Goal: Task Accomplishment & Management: Manage account settings

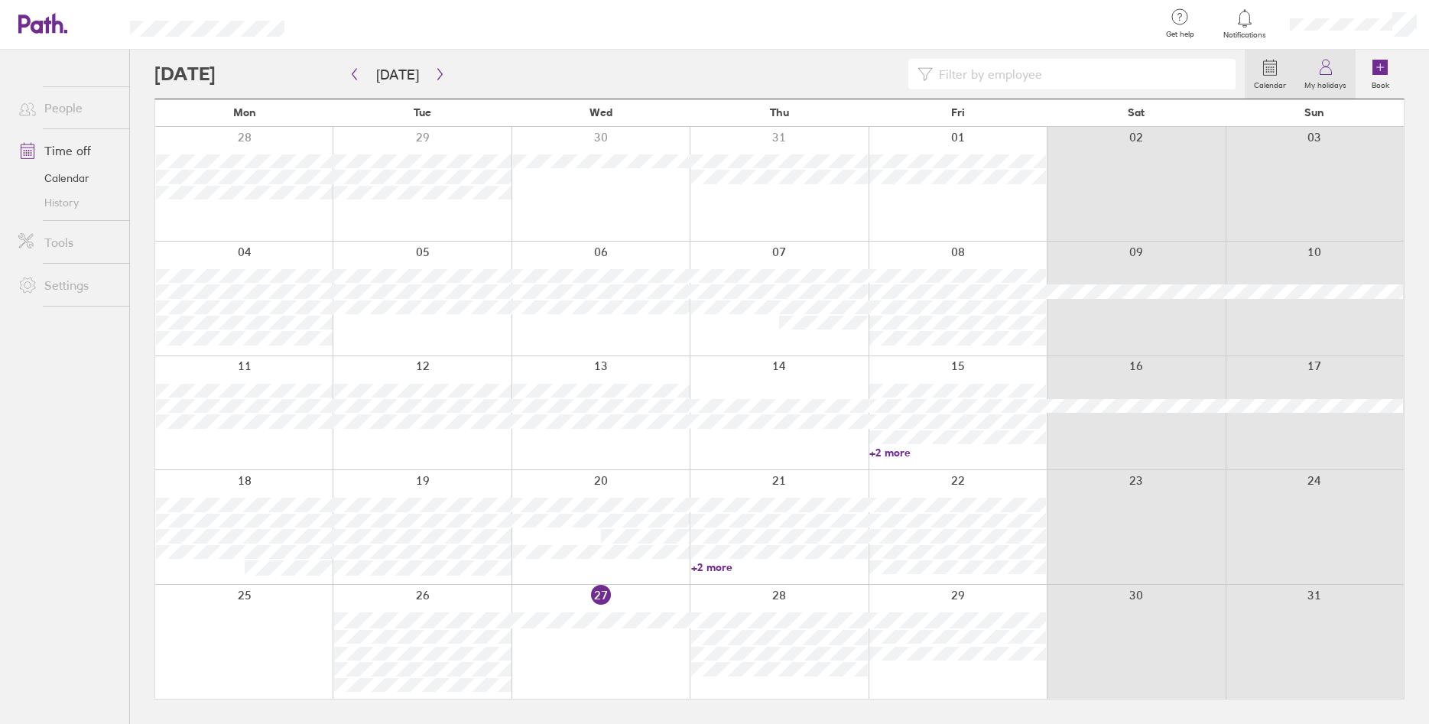
click at [1330, 69] on icon at bounding box center [1324, 71] width 11 height 8
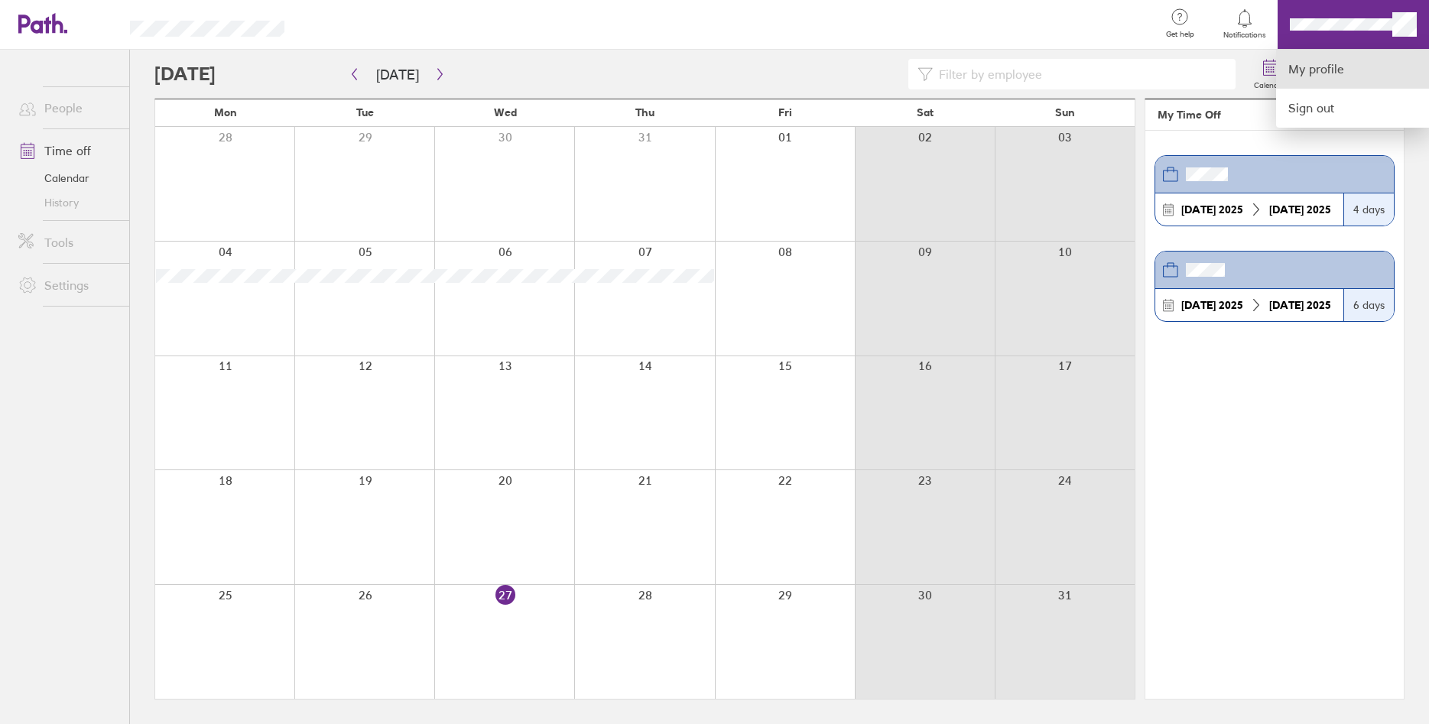
click at [1341, 74] on link "My profile" at bounding box center [1352, 69] width 153 height 39
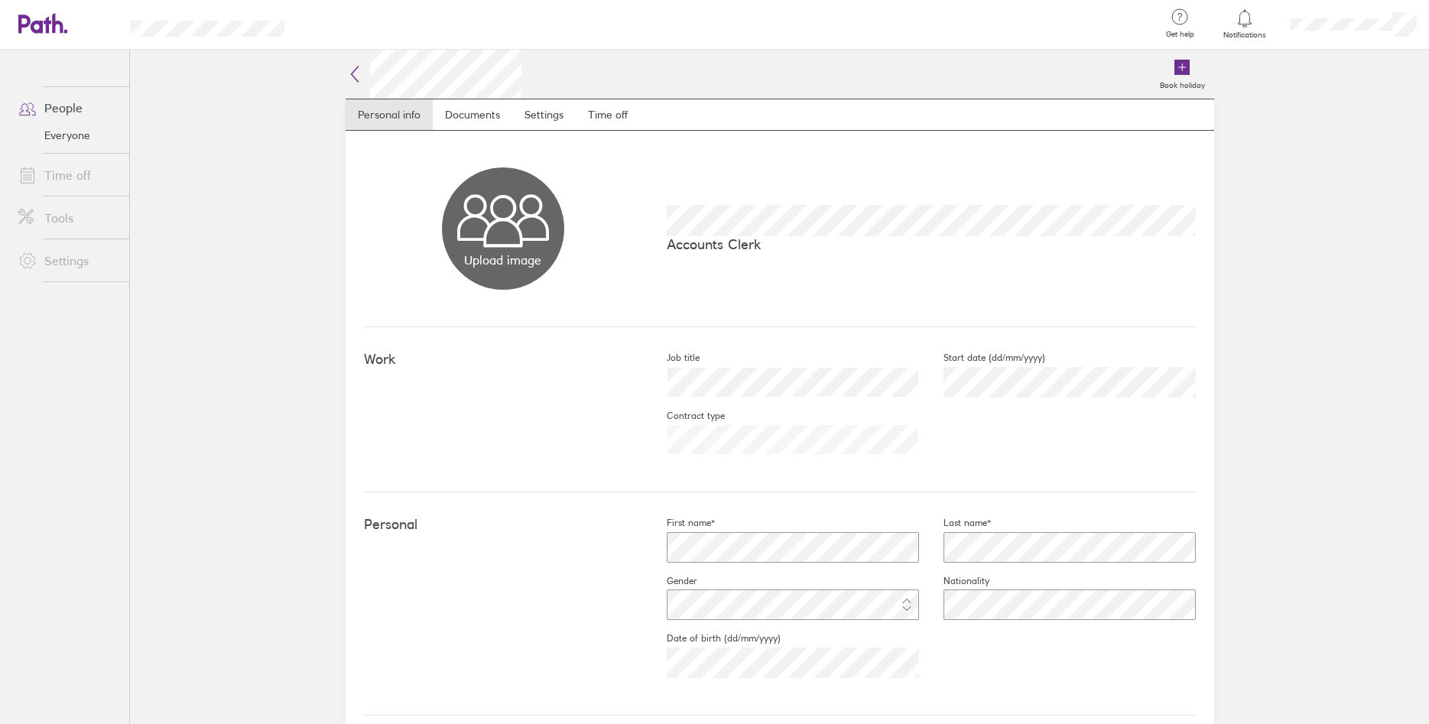
click at [70, 169] on link "Time off" at bounding box center [67, 175] width 123 height 31
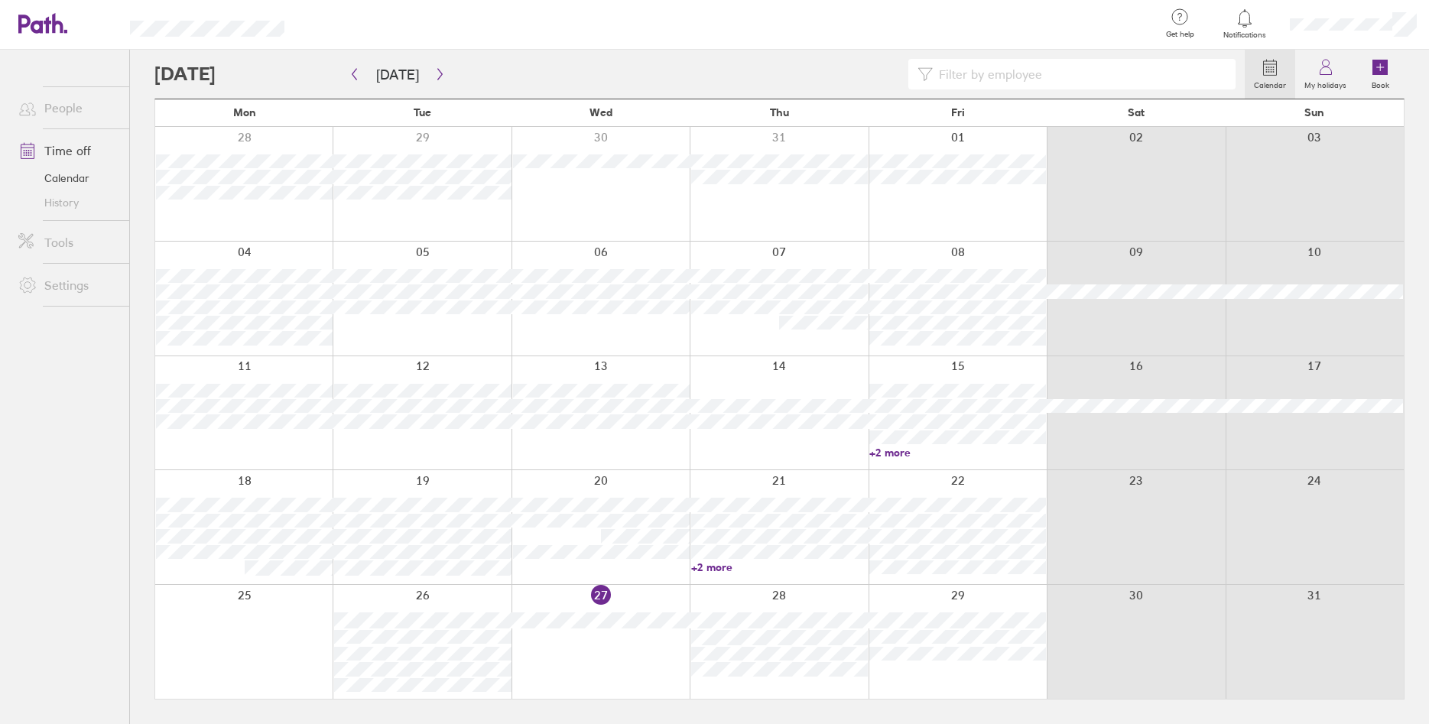
click at [74, 149] on link "Time off" at bounding box center [67, 150] width 123 height 31
click at [1335, 76] on icon at bounding box center [1325, 67] width 18 height 18
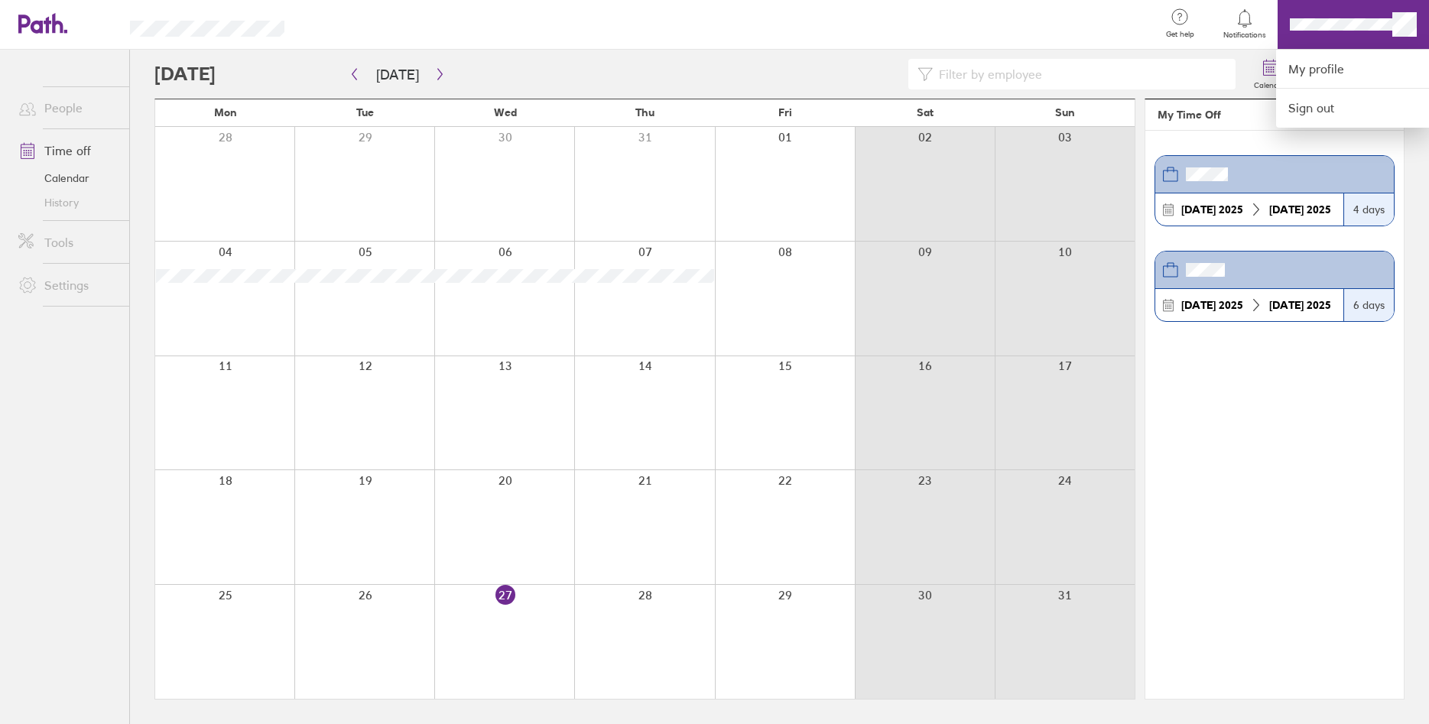
click at [1340, 378] on div at bounding box center [714, 362] width 1429 height 724
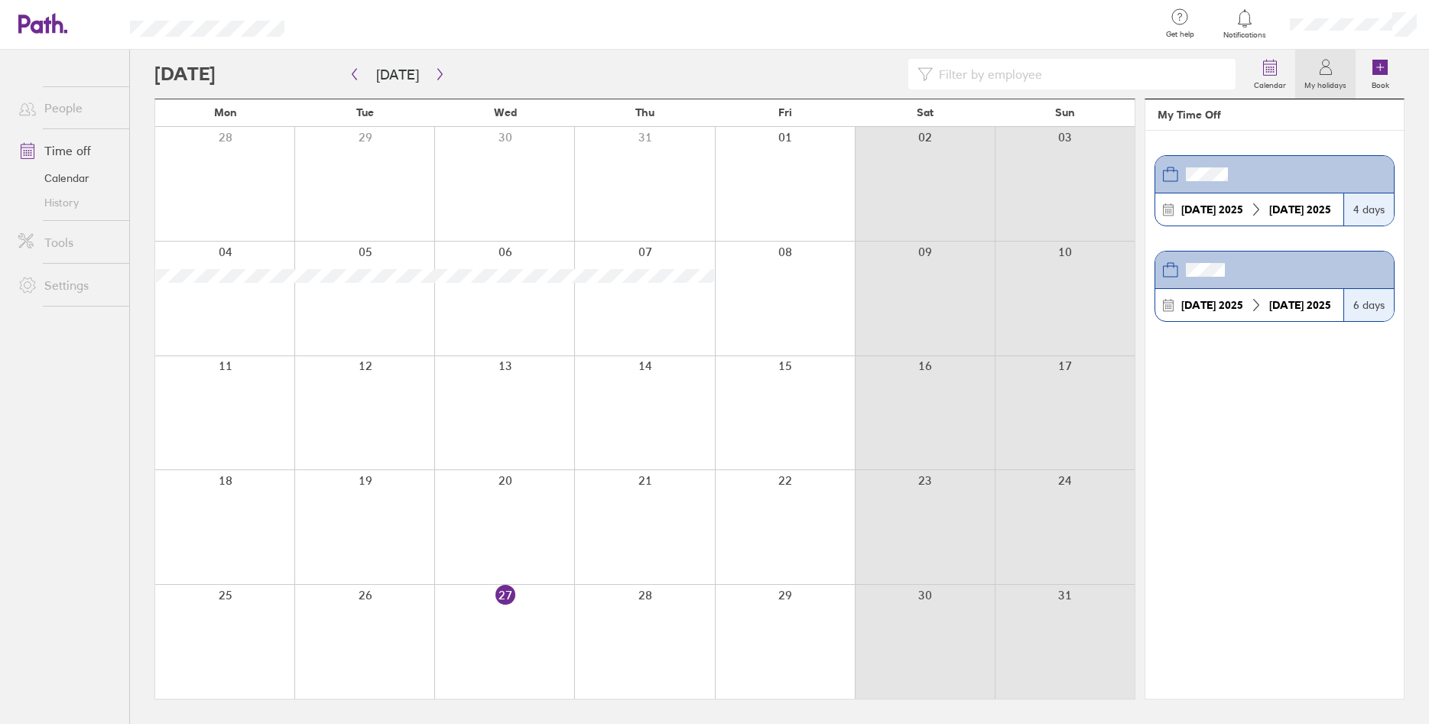
click at [44, 114] on span at bounding box center [25, 108] width 38 height 18
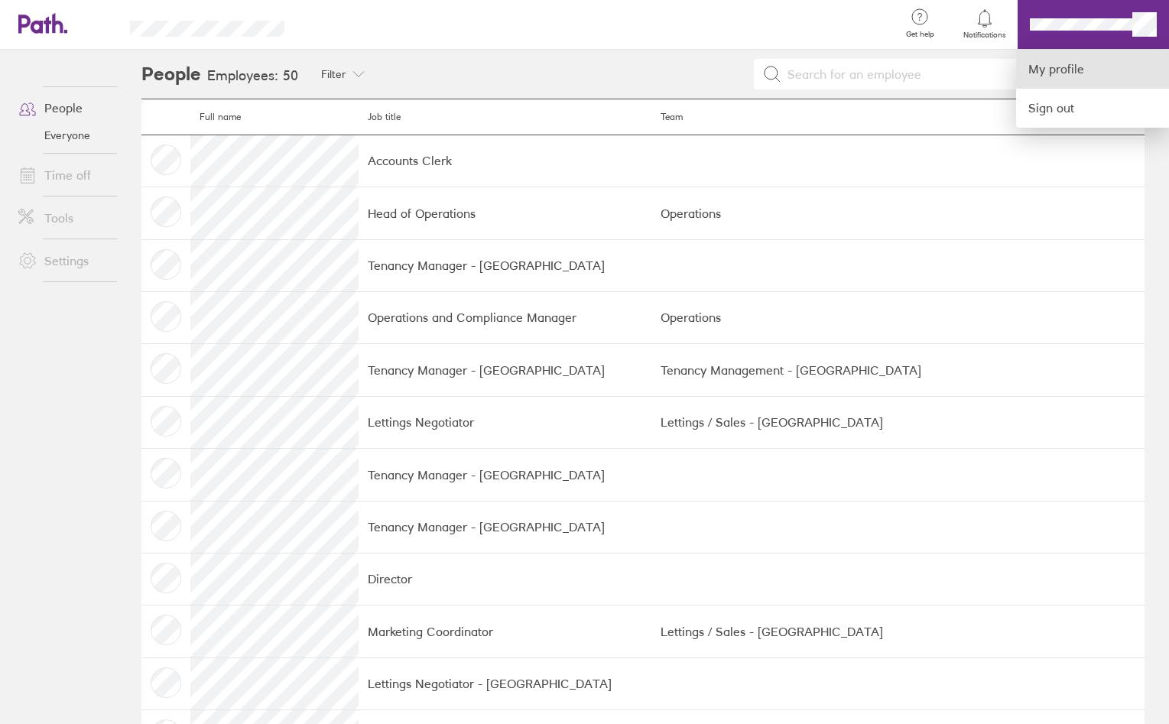
click at [1062, 67] on link "My profile" at bounding box center [1092, 69] width 153 height 39
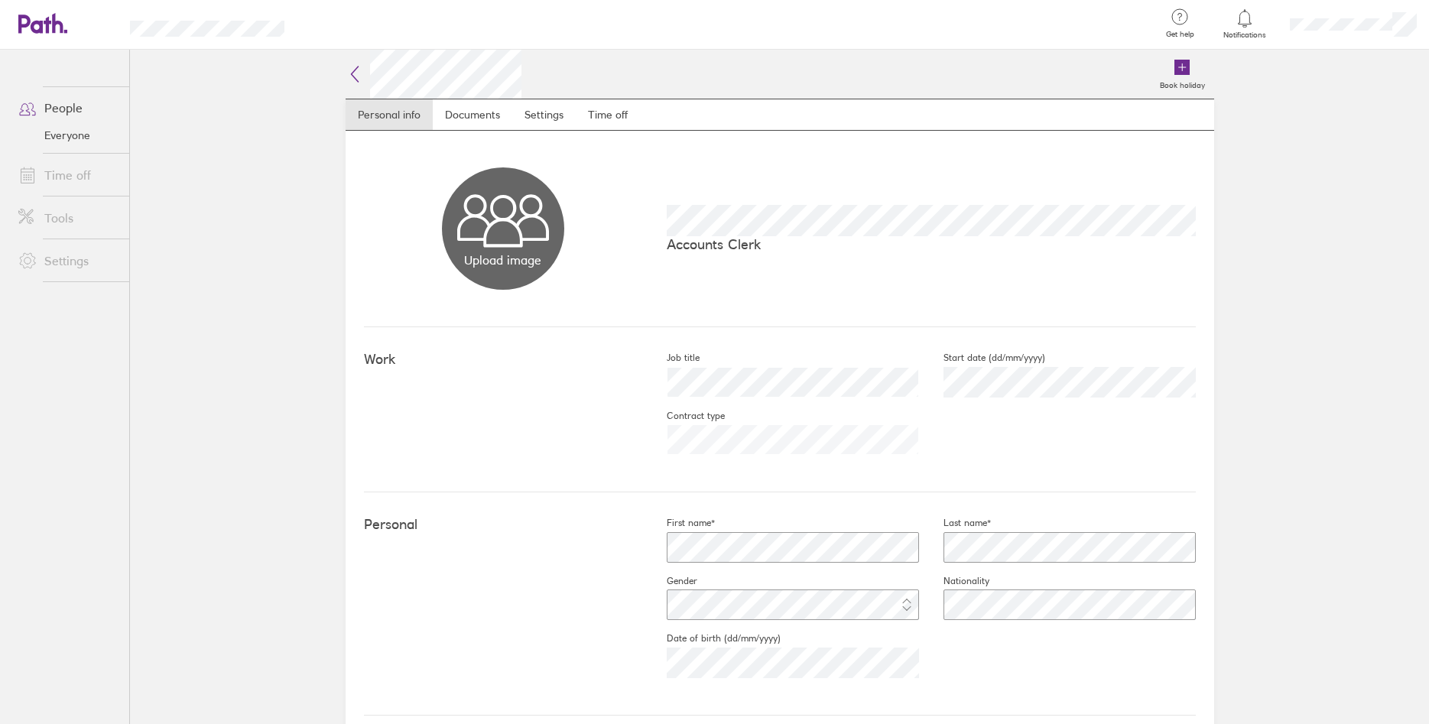
click at [1245, 29] on link "Notifications" at bounding box center [1245, 24] width 50 height 32
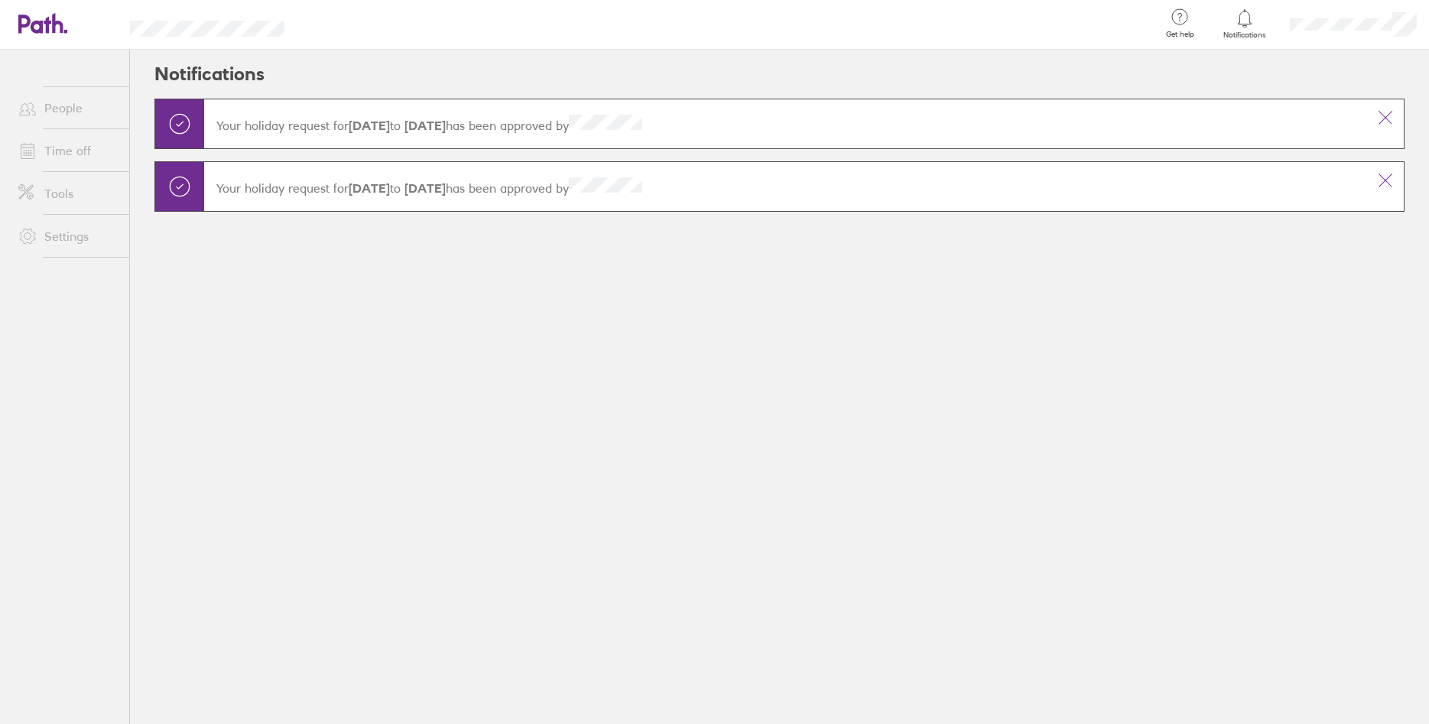
click at [61, 155] on link "Time off" at bounding box center [67, 150] width 123 height 31
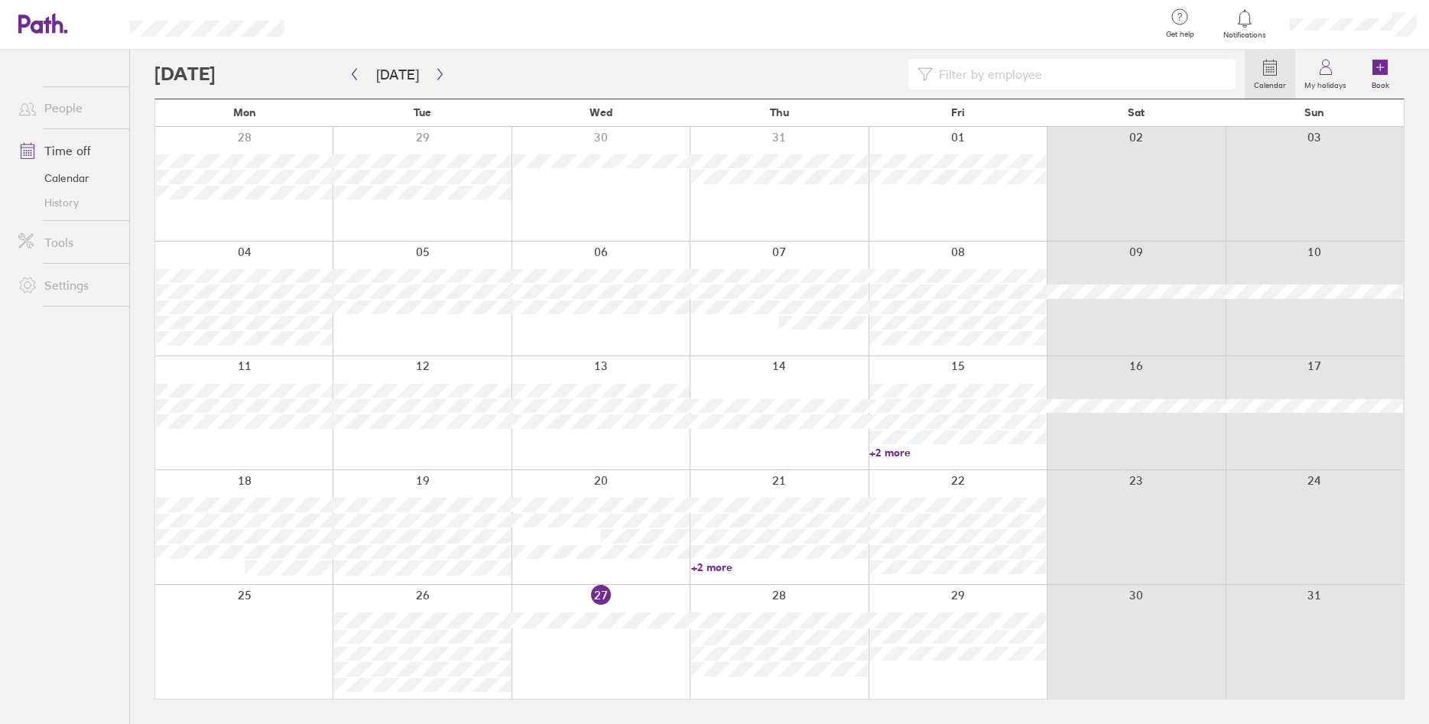
click at [66, 288] on link "Settings" at bounding box center [67, 285] width 123 height 31
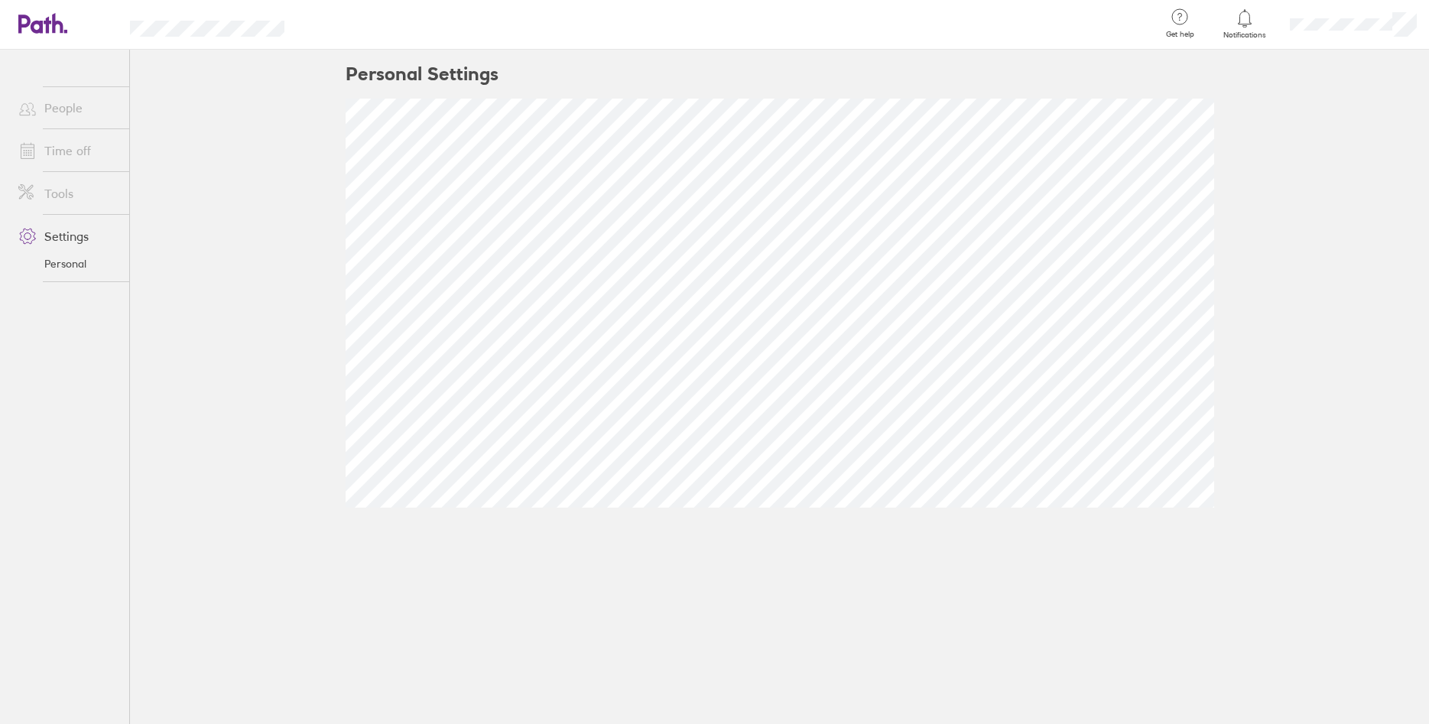
click at [64, 203] on link "Tools" at bounding box center [67, 193] width 123 height 31
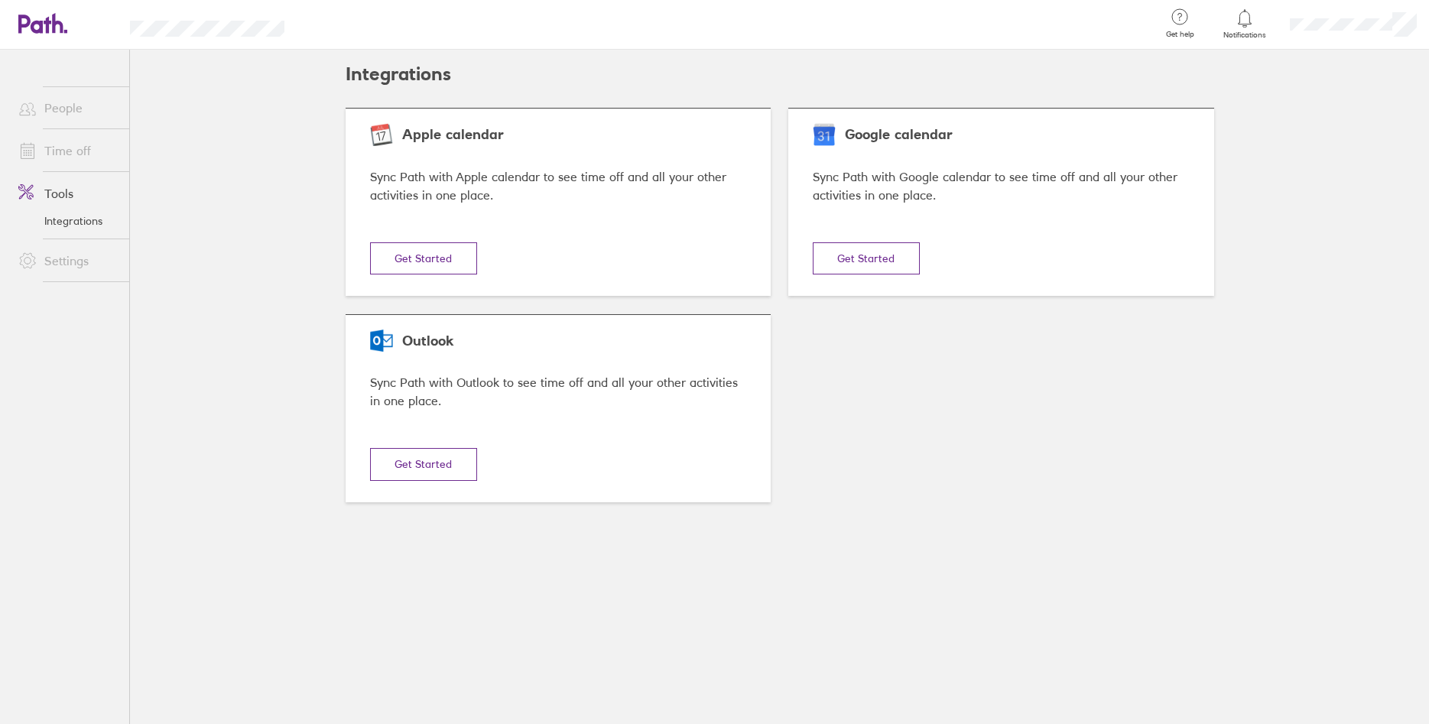
click at [54, 159] on link "Time off" at bounding box center [67, 150] width 123 height 31
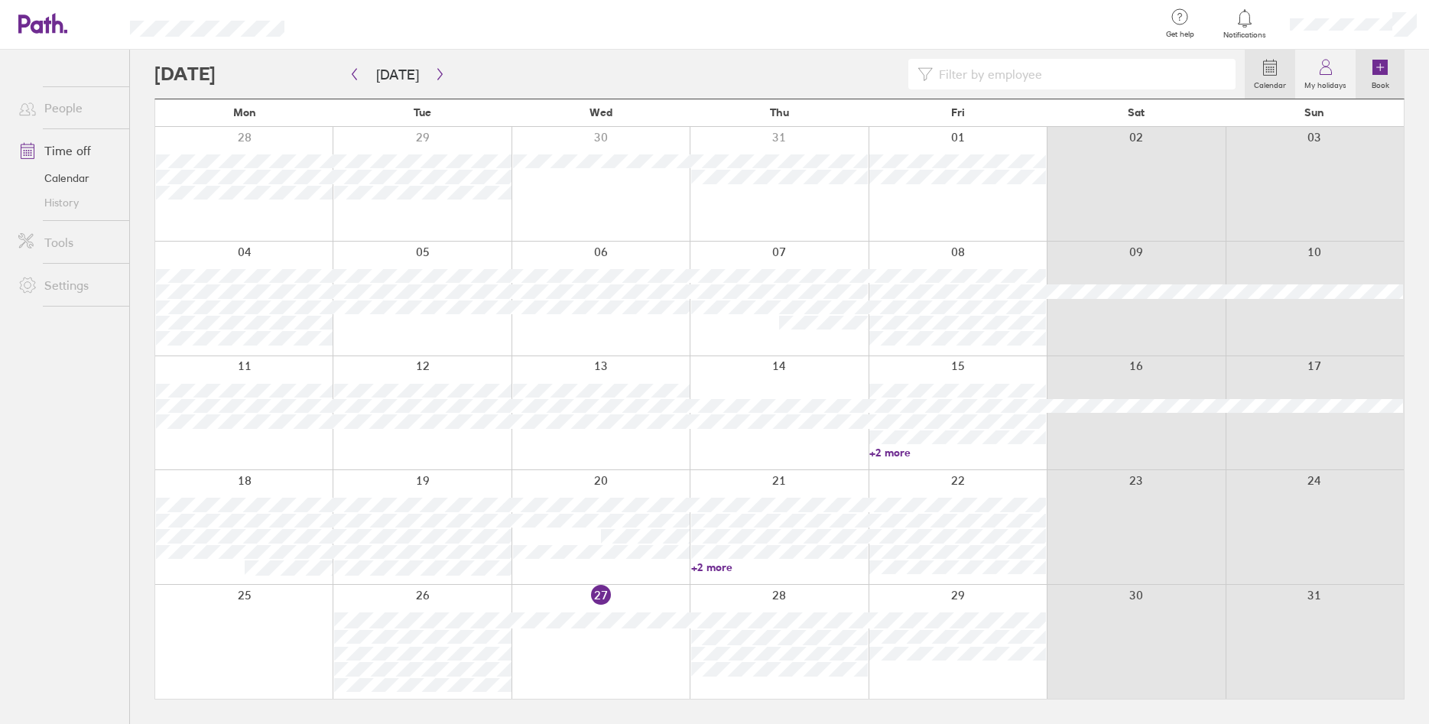
click at [1381, 67] on icon at bounding box center [1380, 67] width 7 height 0
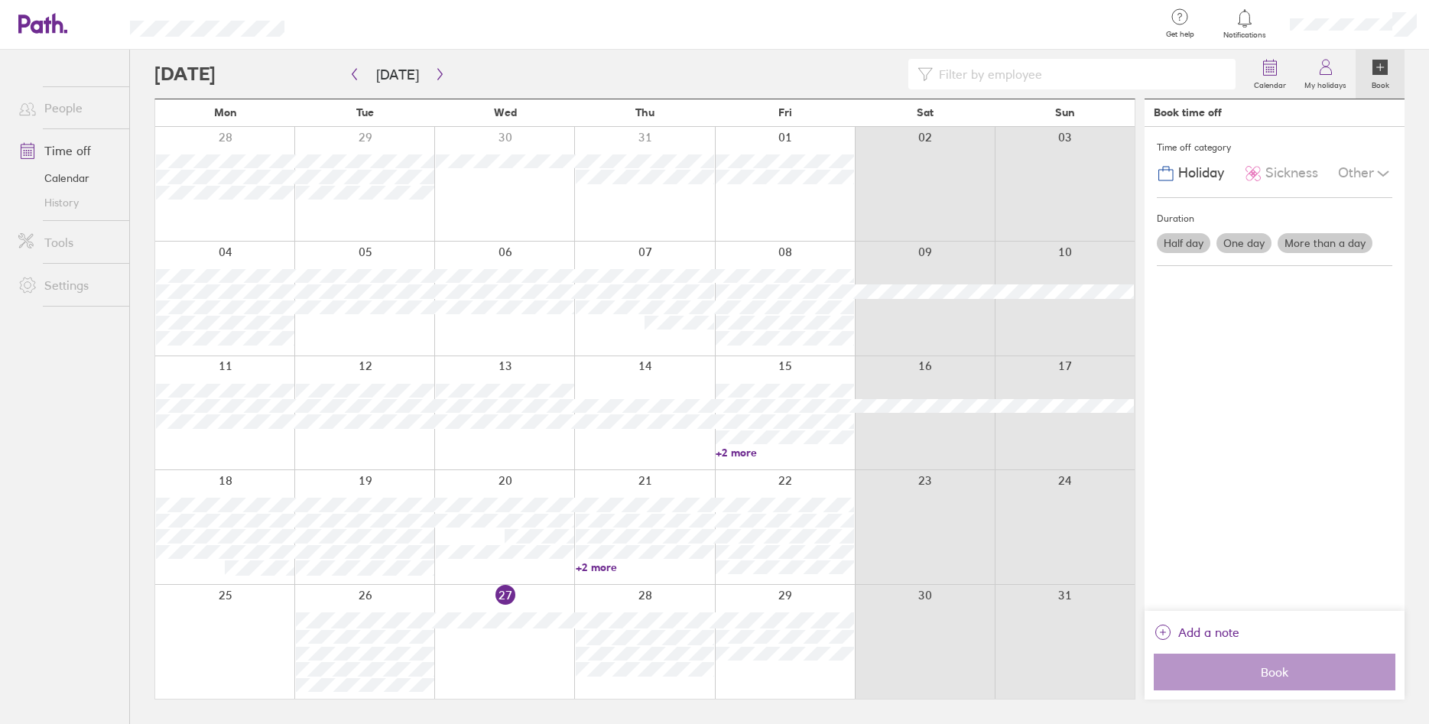
click at [1183, 178] on span "Holiday" at bounding box center [1201, 173] width 46 height 16
click at [1385, 176] on icon at bounding box center [1383, 173] width 18 height 18
click at [1312, 336] on div "Time off category Holiday Sickness Other Compassionate Parental Unpaid leave Du…" at bounding box center [1274, 369] width 260 height 484
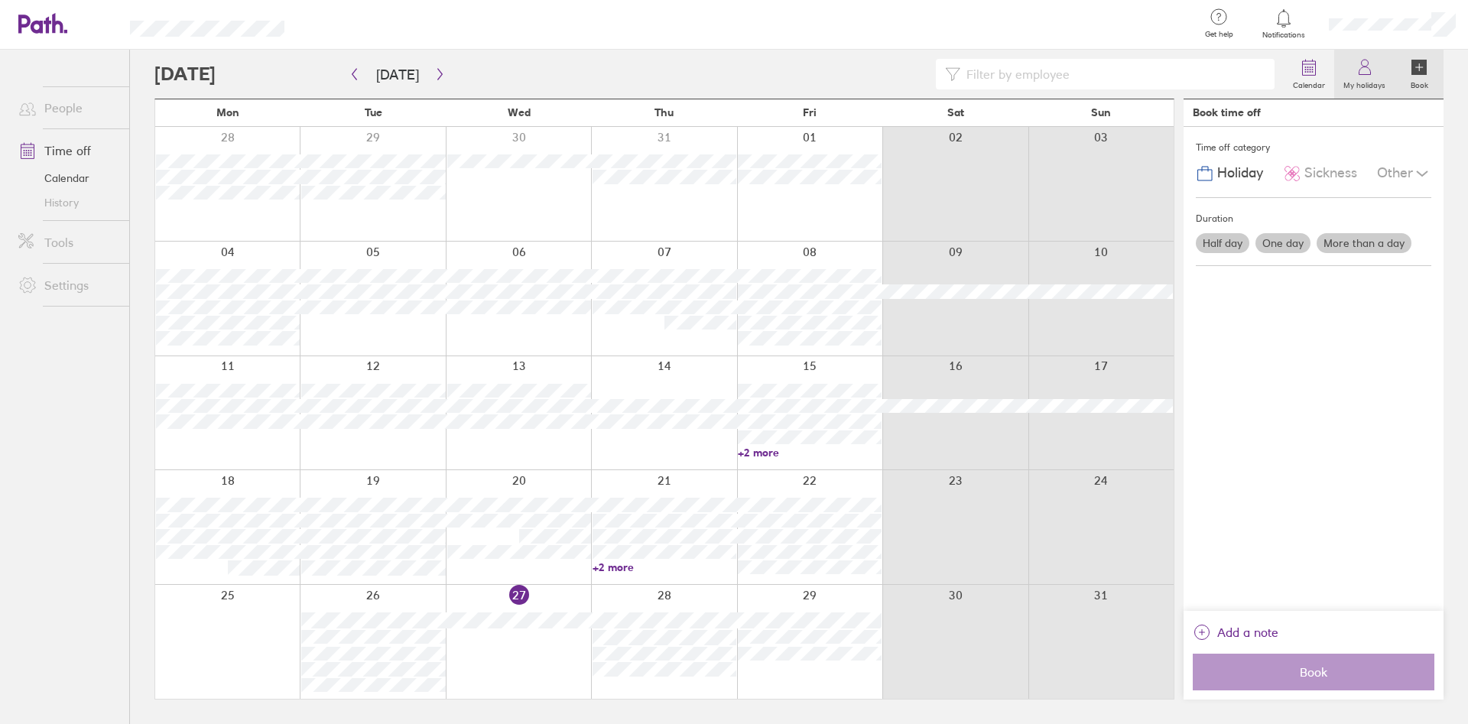
click at [1354, 79] on label "My holidays" at bounding box center [1364, 83] width 60 height 14
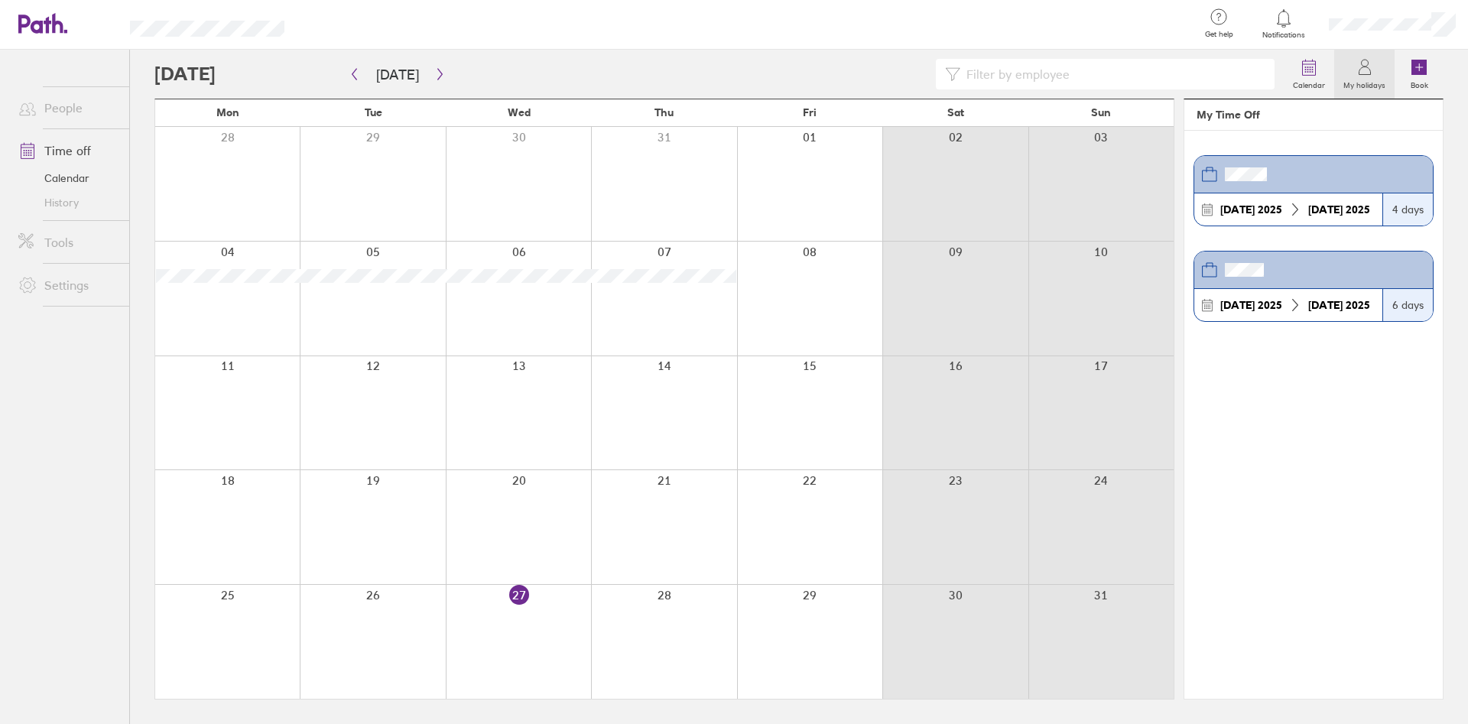
click at [1320, 167] on header at bounding box center [1313, 174] width 238 height 37
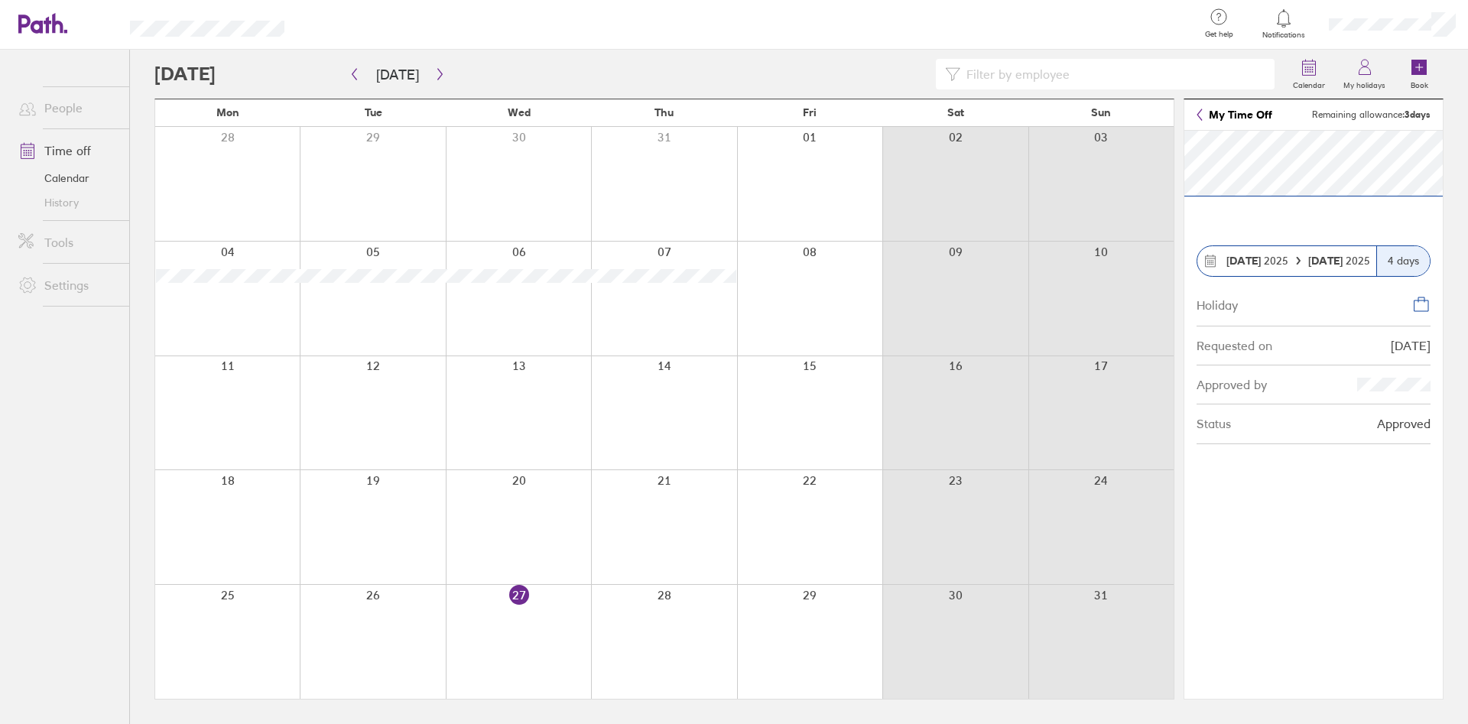
click at [1208, 114] on link "My Time Off" at bounding box center [1234, 115] width 76 height 12
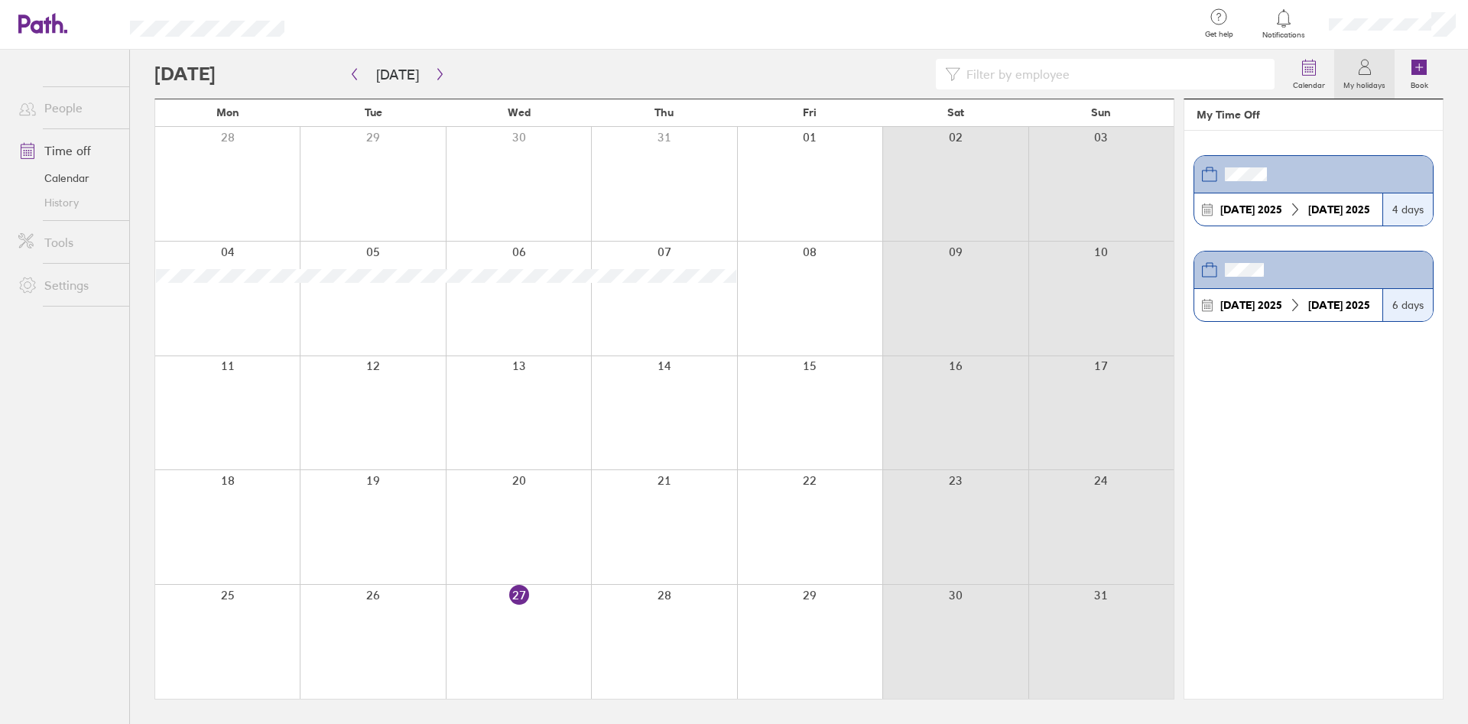
click at [1320, 294] on div "[DATE] [DATE]" at bounding box center [1288, 305] width 188 height 32
